Goal: Task Accomplishment & Management: Use online tool/utility

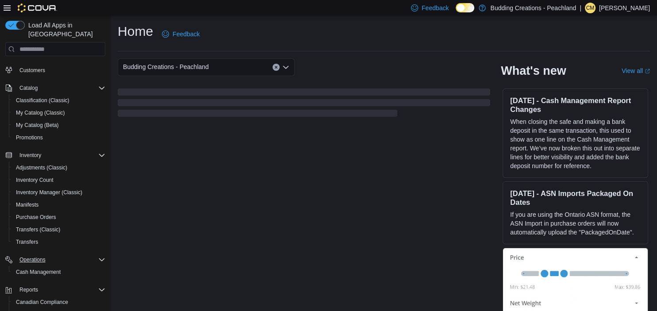
scroll to position [85, 0]
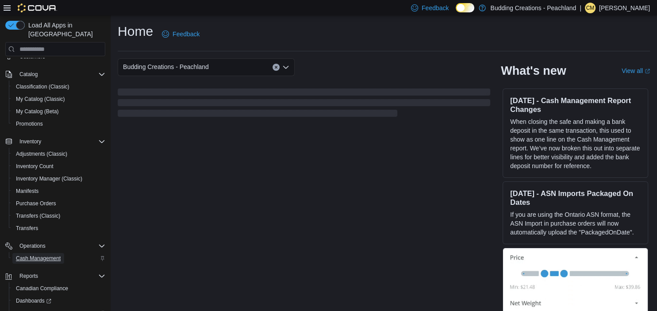
click at [59, 255] on span "Cash Management" at bounding box center [38, 258] width 45 height 7
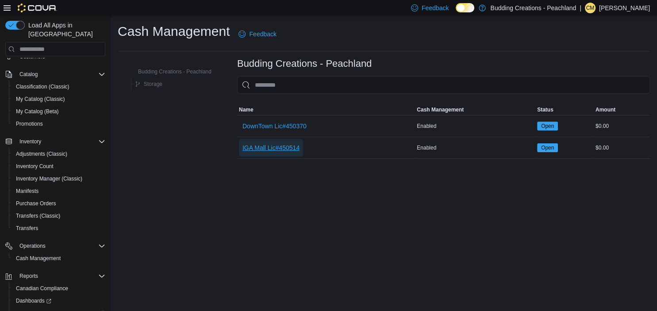
click at [277, 147] on span "IGA Mall Lic#450514" at bounding box center [270, 147] width 57 height 9
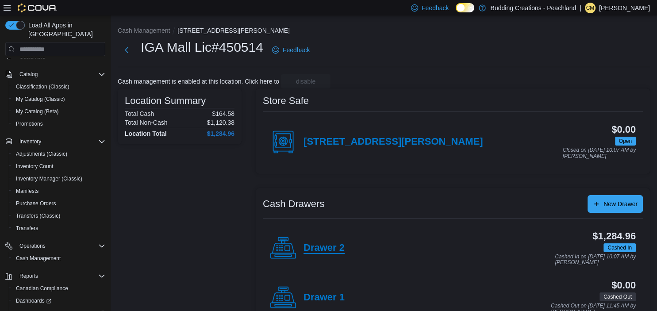
click at [315, 250] on h4 "Drawer 2" at bounding box center [324, 248] width 41 height 12
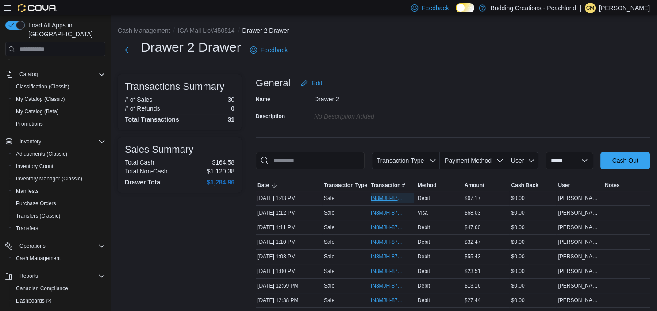
click at [381, 198] on span "IN8MJH-87605" at bounding box center [388, 198] width 35 height 7
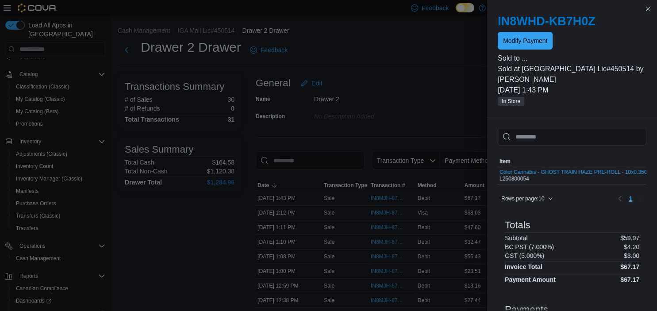
scroll to position [85, 0]
click at [533, 41] on span "Modify Payment" at bounding box center [525, 40] width 44 height 9
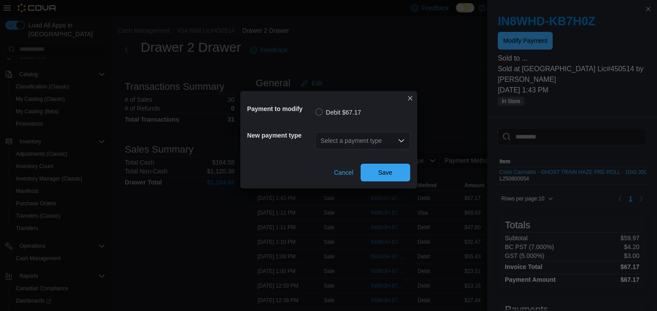
click at [359, 142] on div "Select a payment type" at bounding box center [362, 141] width 95 height 18
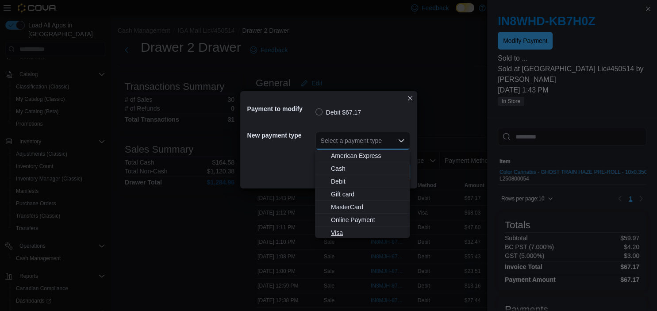
click at [342, 235] on span "Visa" at bounding box center [367, 232] width 73 height 9
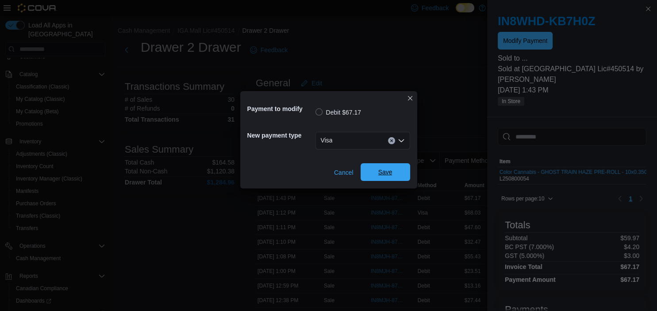
click at [380, 175] on span "Save" at bounding box center [385, 172] width 14 height 9
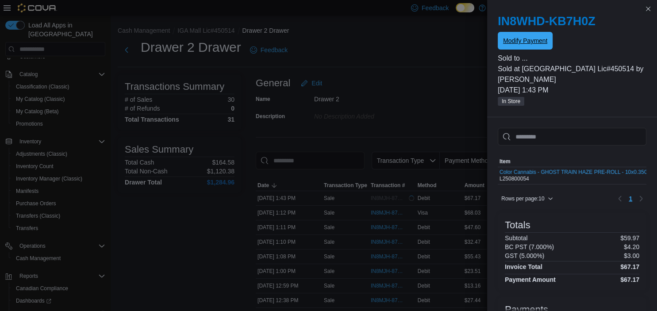
scroll to position [0, 0]
